Goal: Navigation & Orientation: Find specific page/section

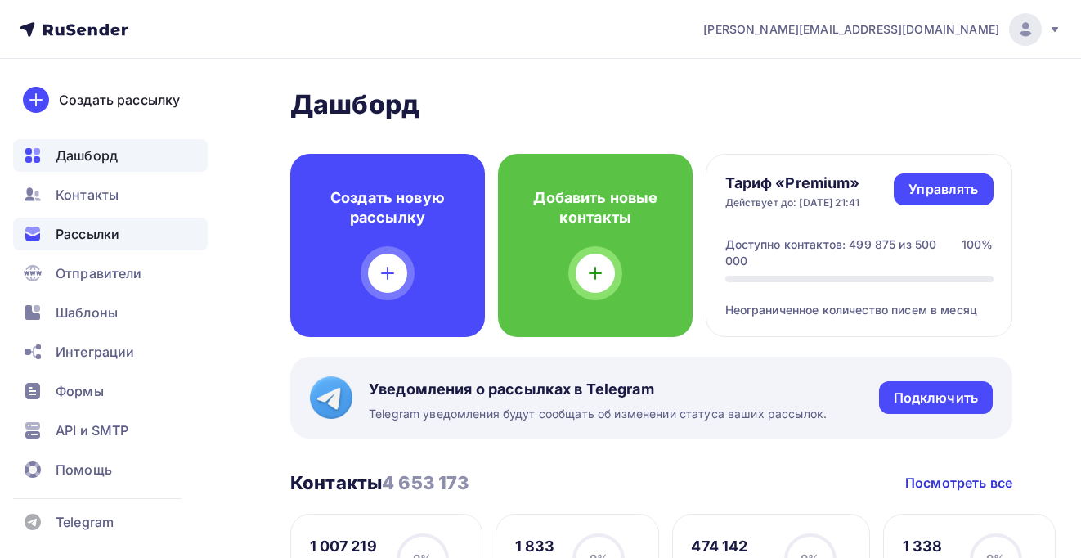
click at [94, 228] on span "Рассылки" at bounding box center [88, 234] width 64 height 20
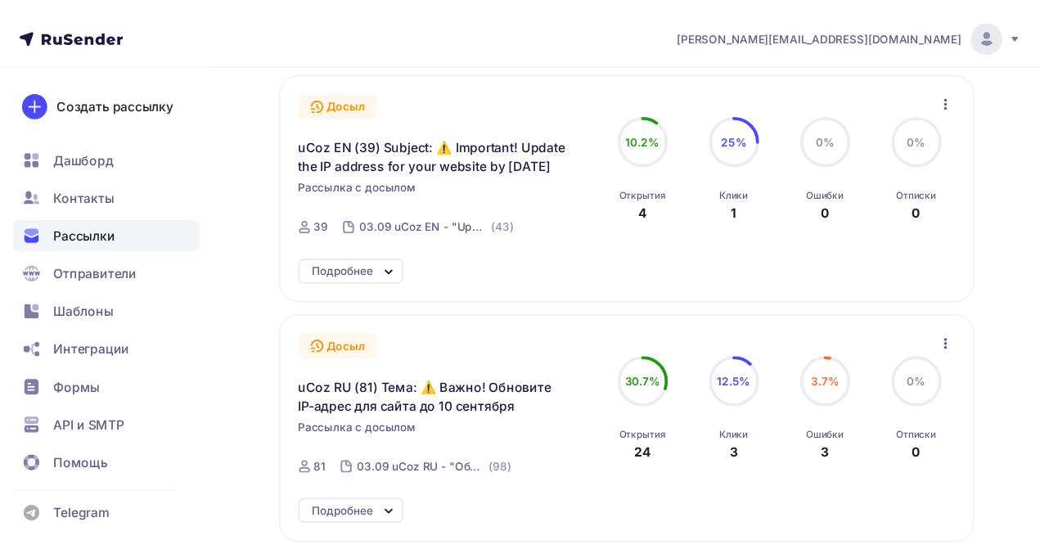
scroll to position [253, 0]
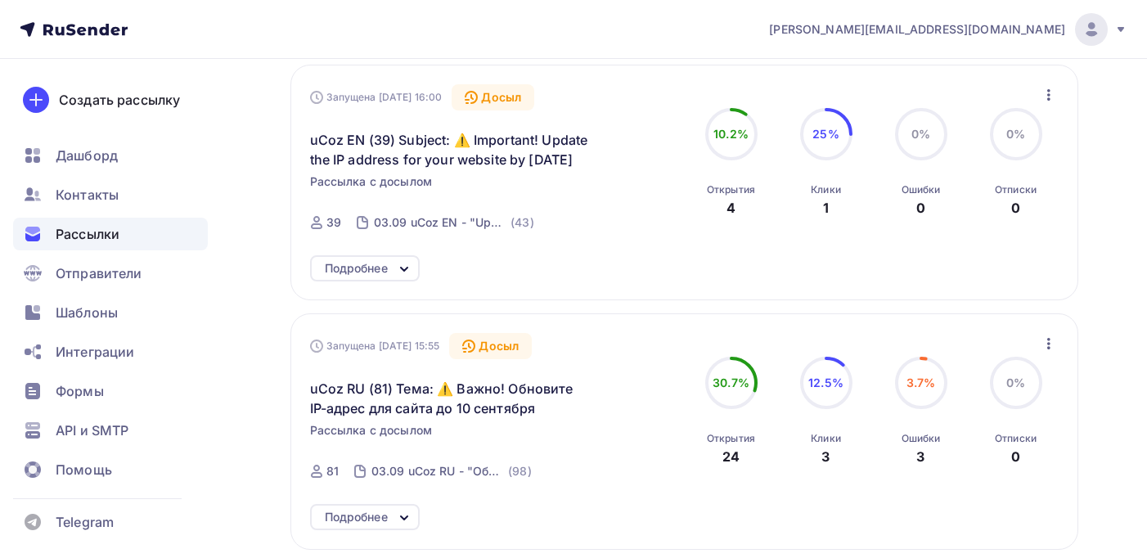
click at [99, 48] on nav "[PERSON_NAME][EMAIL_ADDRESS][DOMAIN_NAME] Аккаунт Тарифы Выйти Создать рассылку…" at bounding box center [573, 29] width 1147 height 59
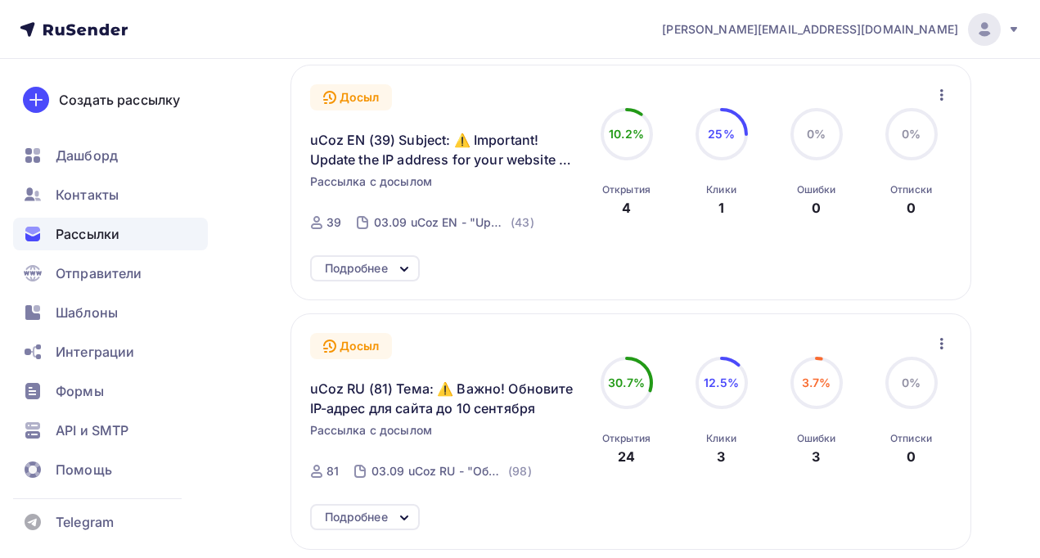
click at [379, 270] on div "Подробнее" at bounding box center [356, 268] width 63 height 20
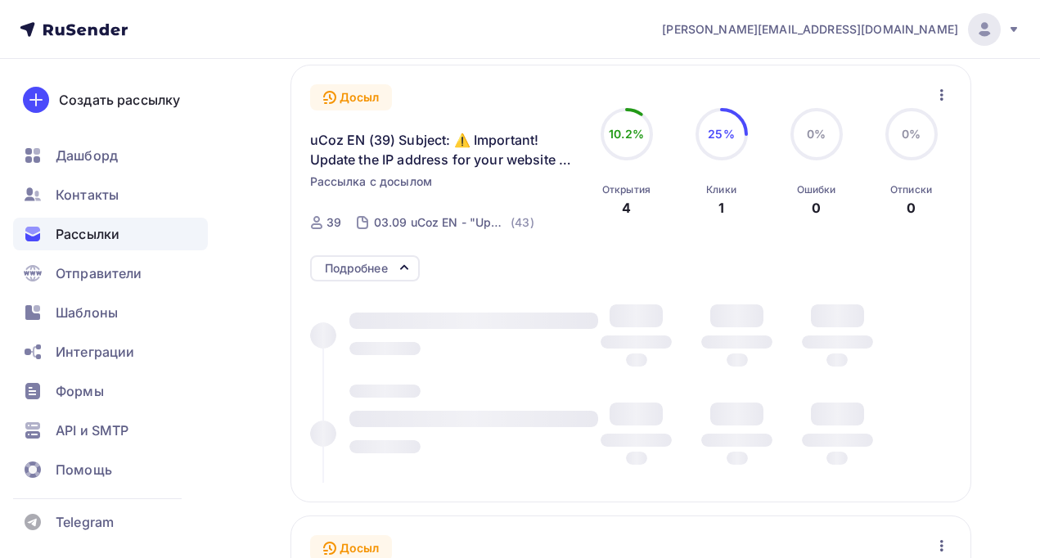
click at [379, 270] on div "Подробнее" at bounding box center [356, 268] width 63 height 20
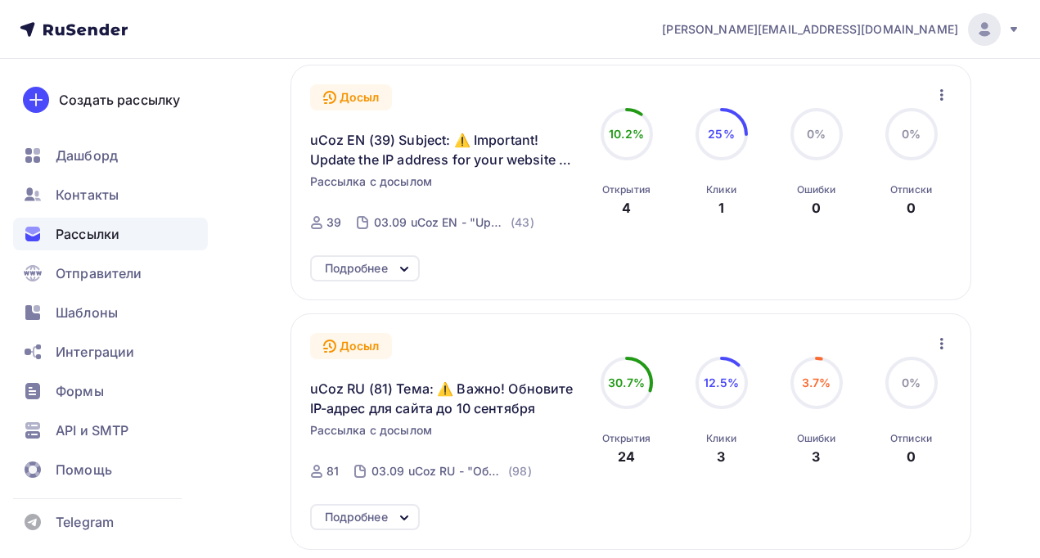
click at [99, 39] on nav "[PERSON_NAME][EMAIL_ADDRESS][DOMAIN_NAME] Аккаунт Тарифы Выйти Создать рассылку…" at bounding box center [520, 29] width 1040 height 59
click at [104, 30] on icon at bounding box center [74, 30] width 108 height 20
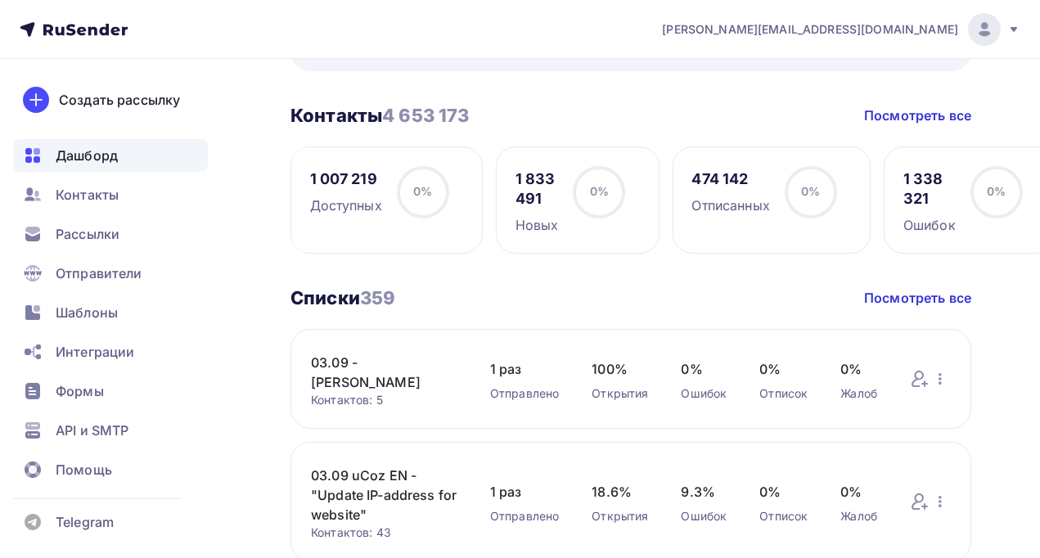
scroll to position [562, 0]
